Goal: Contribute content: Add original content to the website for others to see

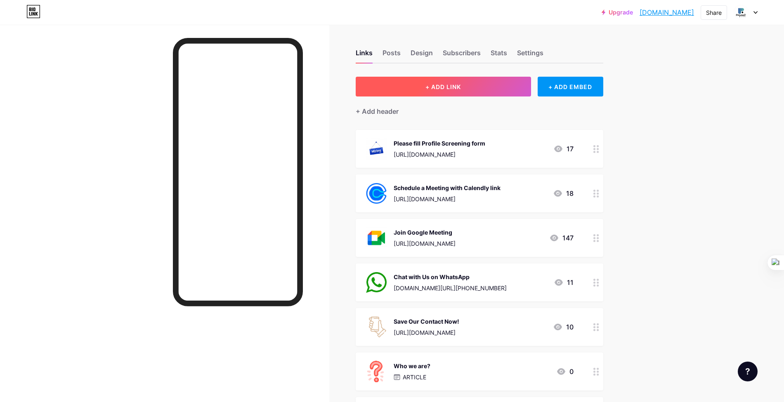
click at [490, 79] on button "+ ADD LINK" at bounding box center [443, 87] width 175 height 20
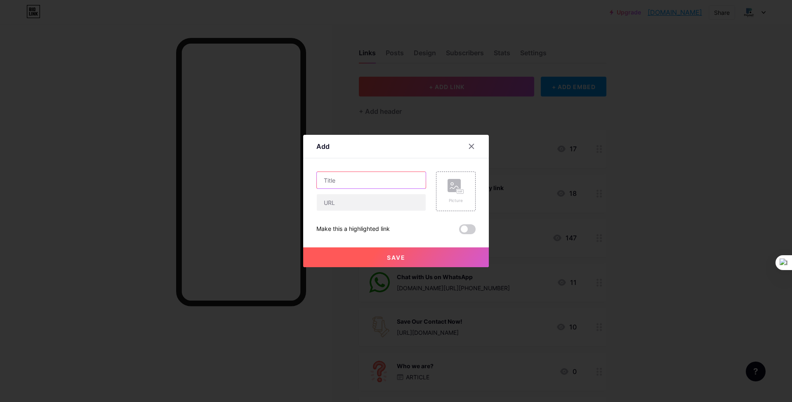
click at [335, 180] on input "text" at bounding box center [371, 180] width 109 height 17
paste input "50 Prompts for [PERSON_NAME] (Gemini)"
type input "50 Prompts for [PERSON_NAME] (Gemini)"
click at [459, 195] on div "Picture" at bounding box center [456, 191] width 17 height 25
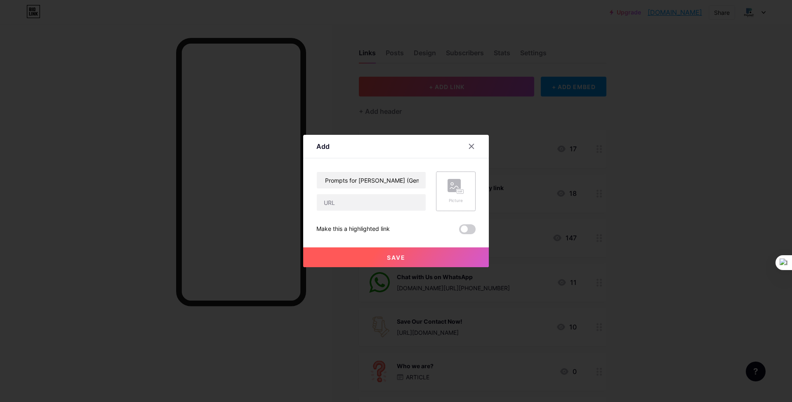
scroll to position [0, 0]
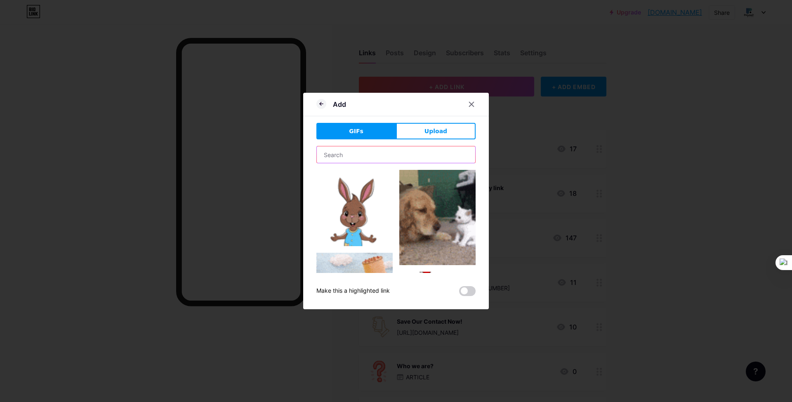
click at [397, 159] on input "text" at bounding box center [396, 154] width 158 height 17
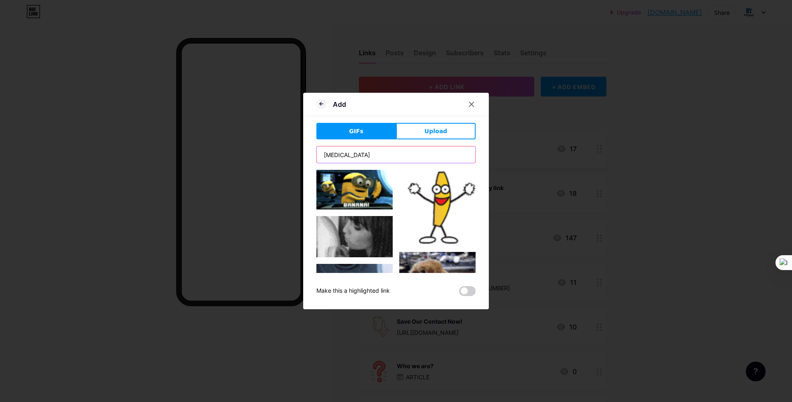
type input "[MEDICAL_DATA]"
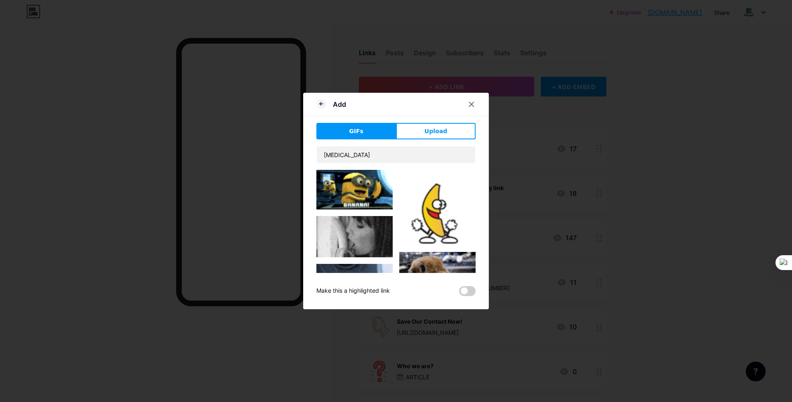
click at [433, 198] on img at bounding box center [437, 207] width 76 height 75
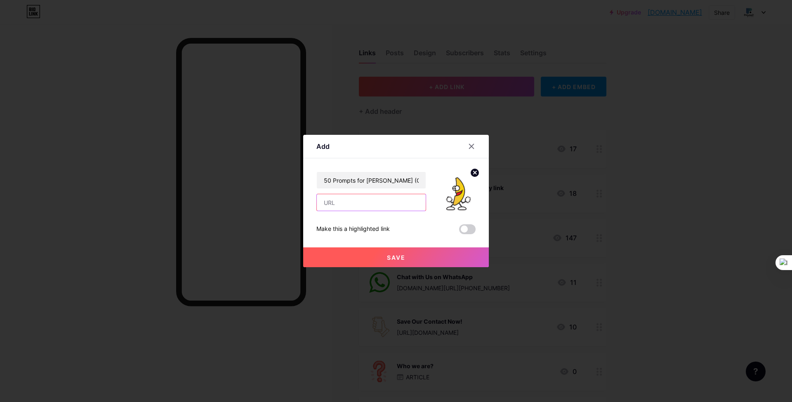
click at [384, 203] on input "text" at bounding box center [371, 202] width 109 height 17
paste input "[URL][DOMAIN_NAME]"
type input "[URL][DOMAIN_NAME]"
click at [465, 227] on span at bounding box center [467, 229] width 17 height 10
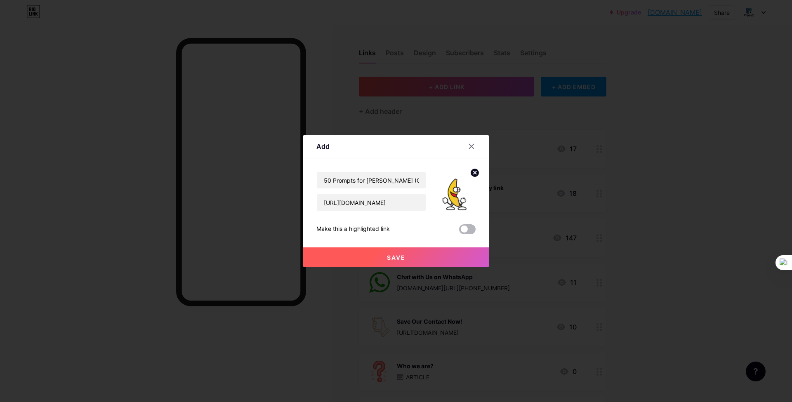
click at [459, 231] on input "checkbox" at bounding box center [459, 231] width 0 height 0
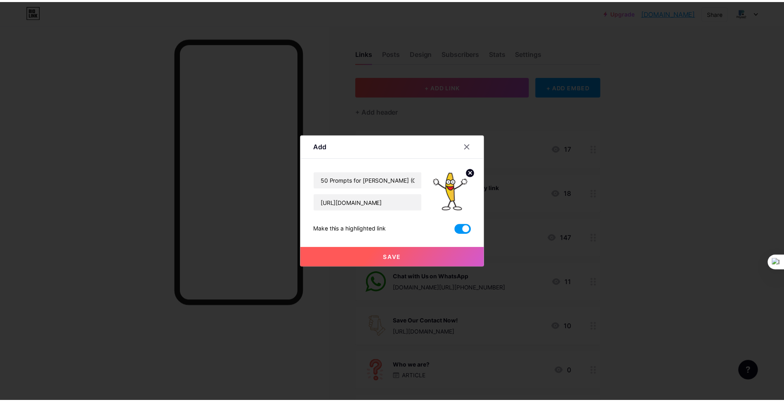
scroll to position [0, 0]
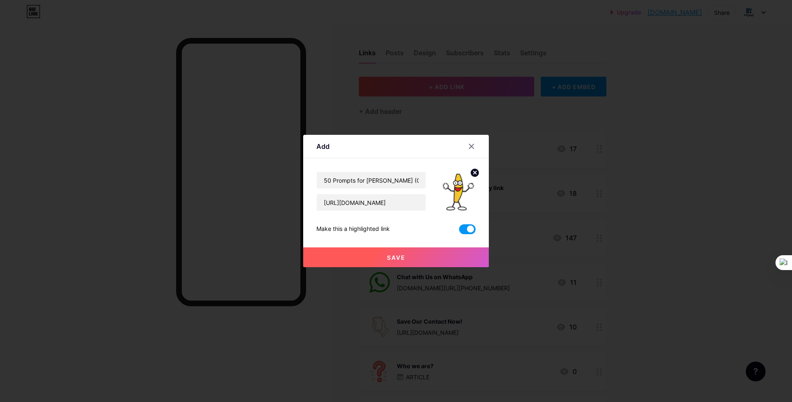
click at [446, 252] on button "Save" at bounding box center [396, 258] width 186 height 20
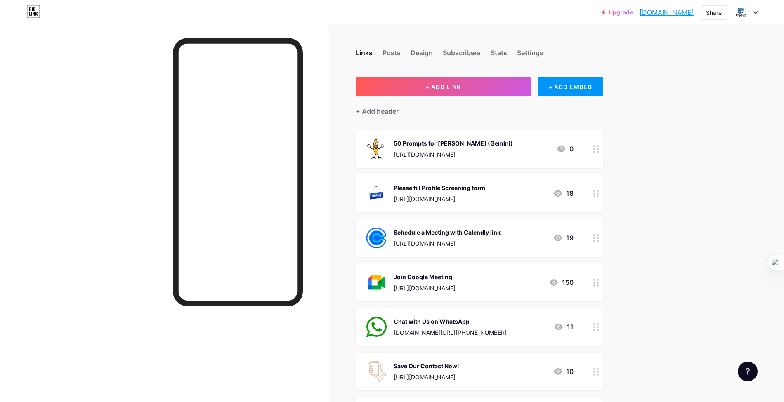
click at [485, 189] on div "Please fill Profile Screening form" at bounding box center [440, 188] width 92 height 9
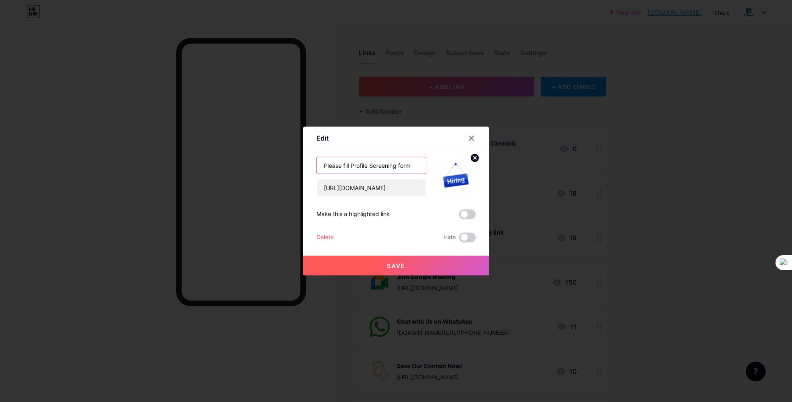
click at [323, 163] on input "Please fill Profile Screening form" at bounding box center [371, 165] width 109 height 17
type input "Looking for a job? Please fill Profile Screening form"
click at [392, 264] on span "Save" at bounding box center [396, 265] width 19 height 7
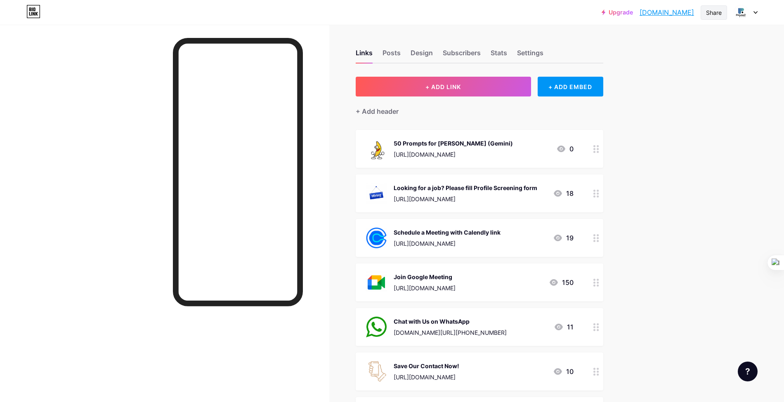
click at [714, 14] on div "Share" at bounding box center [714, 12] width 16 height 9
click at [674, 41] on div "Copy link" at bounding box center [665, 43] width 123 height 20
